Goal: Task Accomplishment & Management: Use online tool/utility

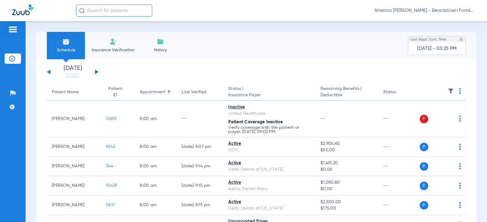
click at [104, 13] on input "text" at bounding box center [114, 11] width 76 height 12
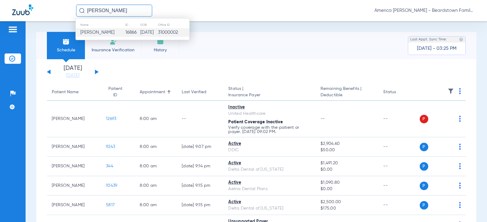
click at [99, 32] on span "[PERSON_NAME]" at bounding box center [97, 32] width 34 height 5
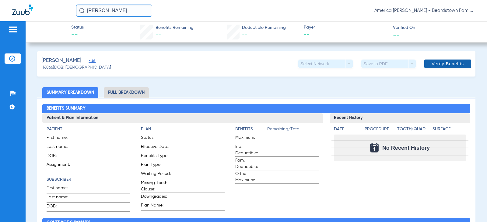
click at [442, 67] on span at bounding box center [447, 64] width 47 height 15
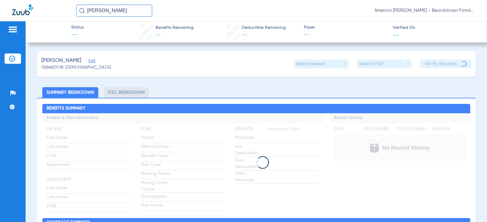
click at [17, 13] on img at bounding box center [22, 10] width 21 height 11
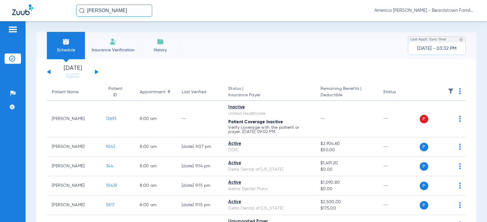
click at [96, 71] on button at bounding box center [97, 72] width 4 height 5
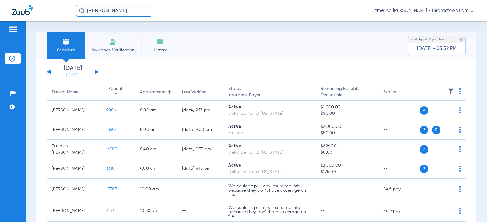
click at [97, 73] on button at bounding box center [97, 72] width 4 height 5
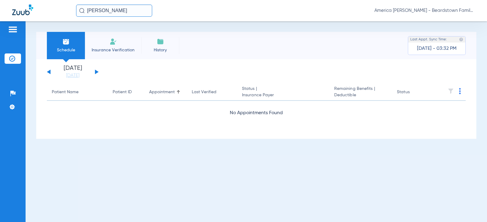
click at [97, 73] on button at bounding box center [97, 72] width 4 height 5
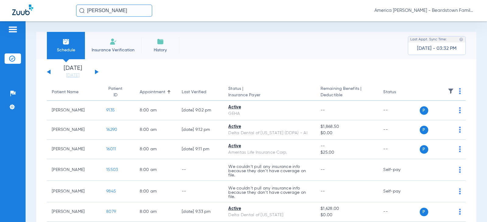
click at [95, 73] on button at bounding box center [97, 72] width 4 height 5
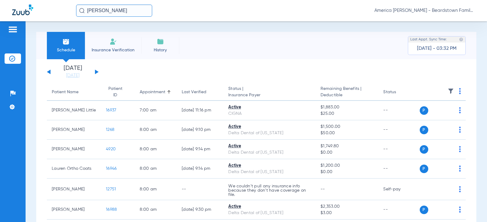
click at [97, 73] on div "[DATE] [DATE] [DATE] [DATE] [DATE] [DATE] [DATE] [DATE] [DATE] [DATE] [DATE] [D…" at bounding box center [73, 71] width 52 height 13
click at [96, 71] on button at bounding box center [97, 72] width 4 height 5
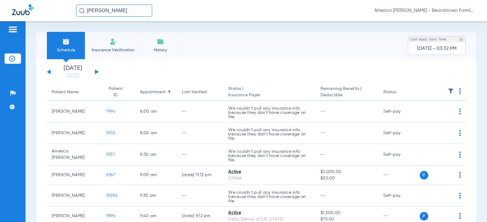
click at [98, 73] on div "[DATE] [DATE] [DATE] [DATE] [DATE] [DATE] [DATE] [DATE] [DATE] [DATE] [DATE] [D…" at bounding box center [73, 71] width 52 height 13
click at [96, 72] on button at bounding box center [97, 72] width 4 height 5
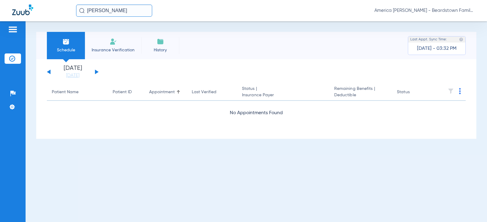
click at [96, 72] on button at bounding box center [97, 72] width 4 height 5
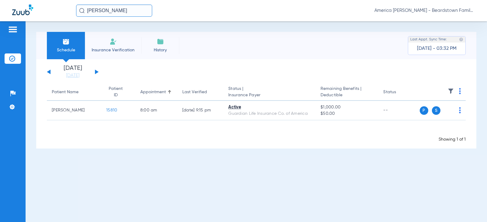
click at [127, 10] on input "[PERSON_NAME]" at bounding box center [114, 11] width 76 height 12
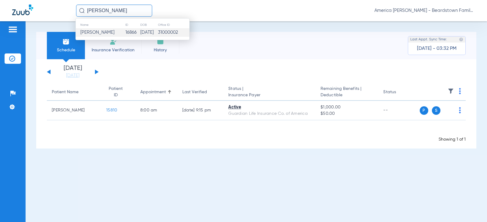
click at [100, 35] on span "[PERSON_NAME]" at bounding box center [97, 32] width 34 height 5
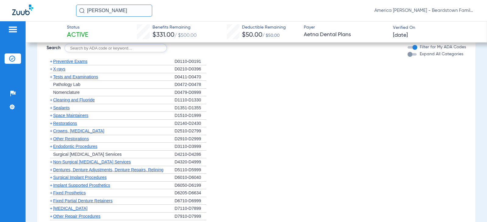
scroll to position [369, 0]
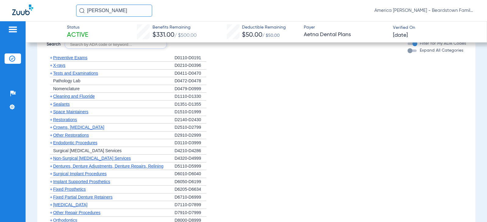
click at [70, 96] on span "Cleaning and Fluoride" at bounding box center [74, 96] width 42 height 5
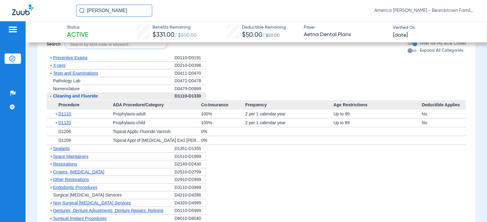
drag, startPoint x: 128, startPoint y: 14, endPoint x: 76, endPoint y: 27, distance: 53.4
click at [56, 14] on div "[PERSON_NAME] America [PERSON_NAME] - Beardstown Family Dental" at bounding box center [243, 10] width 487 height 21
type input "d"
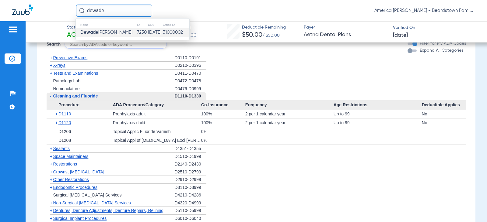
type input "dewade"
click at [112, 30] on span "[PERSON_NAME]" at bounding box center [106, 32] width 52 height 5
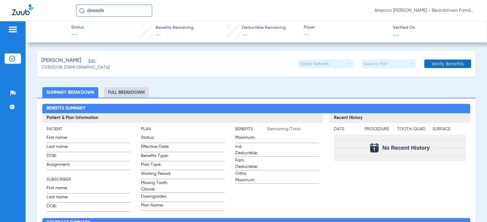
click at [444, 61] on span at bounding box center [447, 64] width 47 height 15
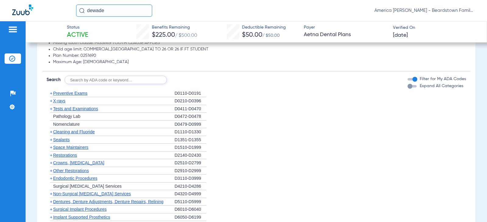
scroll to position [365, 0]
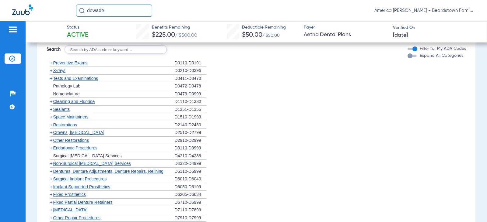
click at [90, 101] on span "Cleaning and Fluoride" at bounding box center [74, 101] width 42 height 5
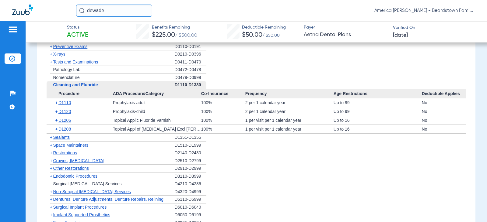
scroll to position [396, 0]
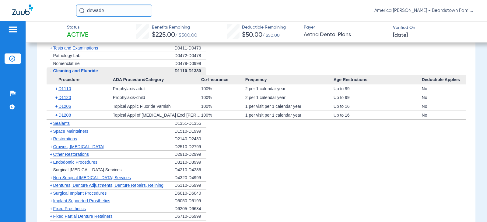
click at [65, 123] on span "Sealants" at bounding box center [61, 123] width 16 height 5
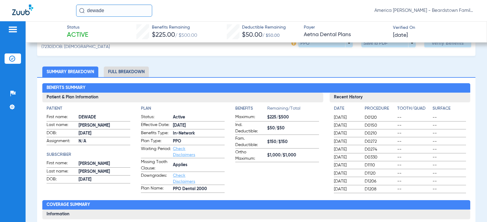
scroll to position [2, 0]
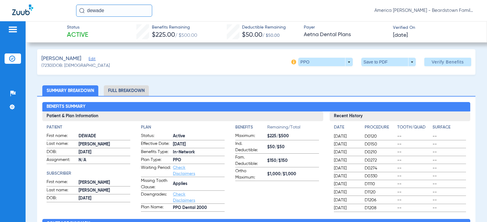
click at [126, 92] on li "Full Breakdown" at bounding box center [126, 91] width 45 height 11
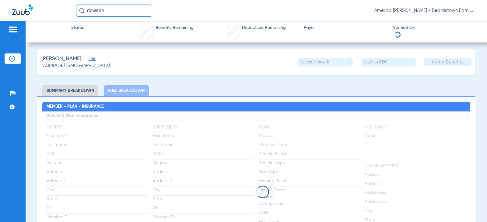
click at [77, 93] on li "Summary Breakdown" at bounding box center [70, 91] width 56 height 11
